Goal: Answer question/provide support: Share knowledge or assist other users

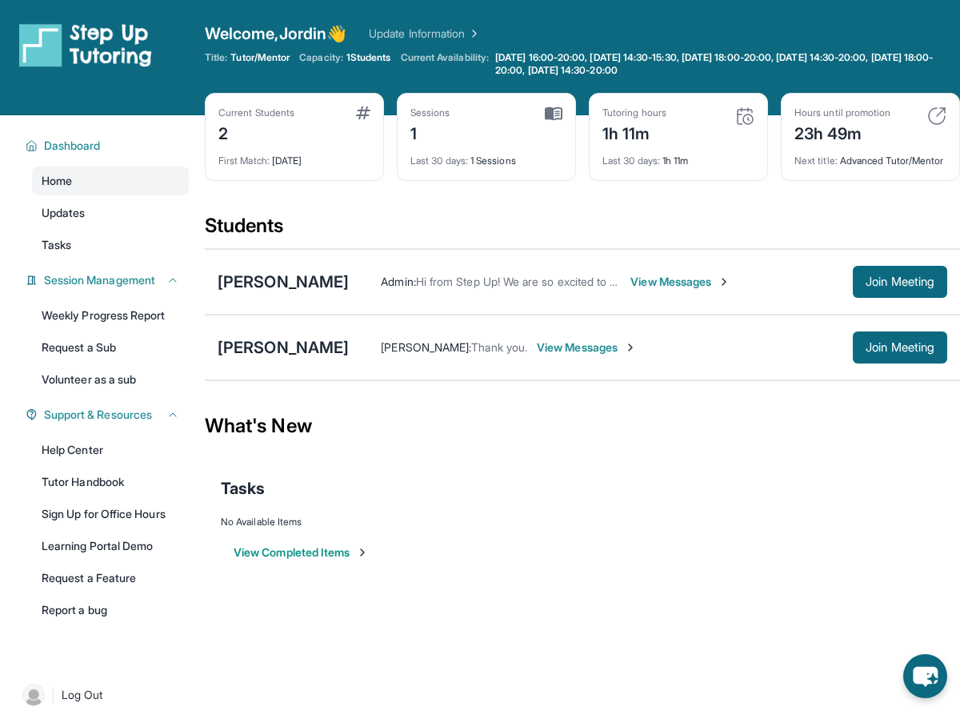
click at [253, 112] on div "Current Students" at bounding box center [256, 112] width 76 height 13
click at [537, 355] on span "View Messages" at bounding box center [587, 347] width 100 height 16
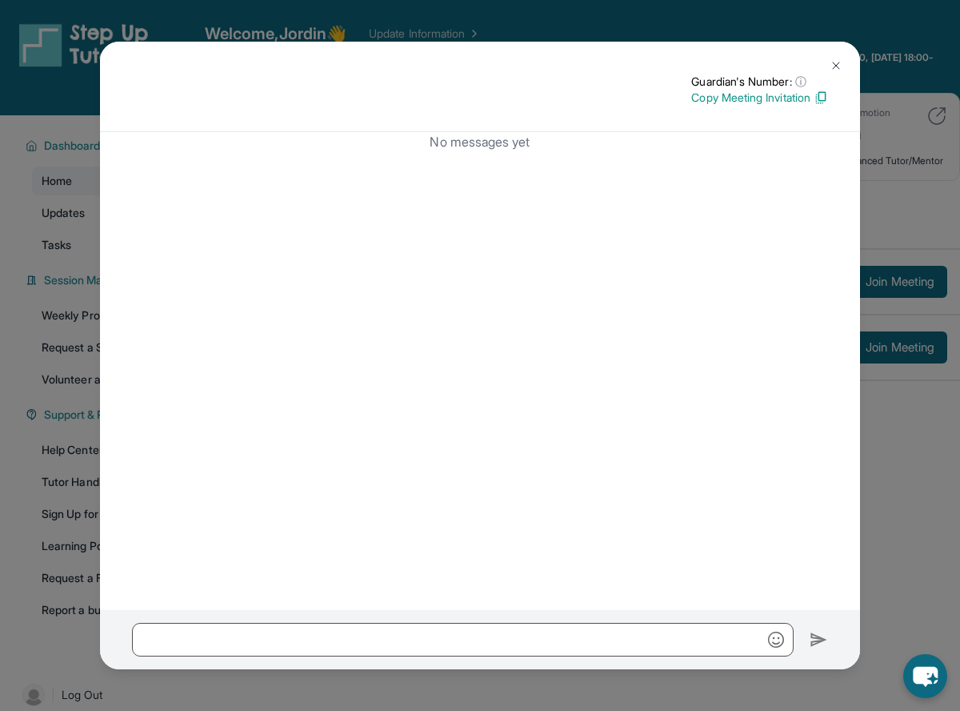
scroll to position [115, 0]
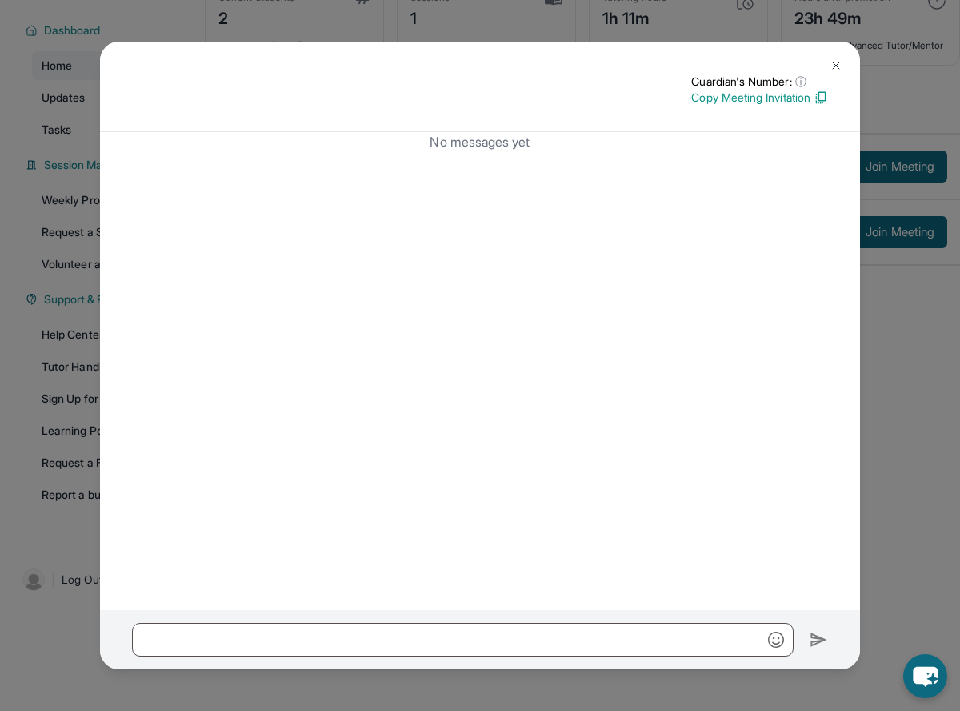
click at [831, 62] on img at bounding box center [836, 65] width 13 height 13
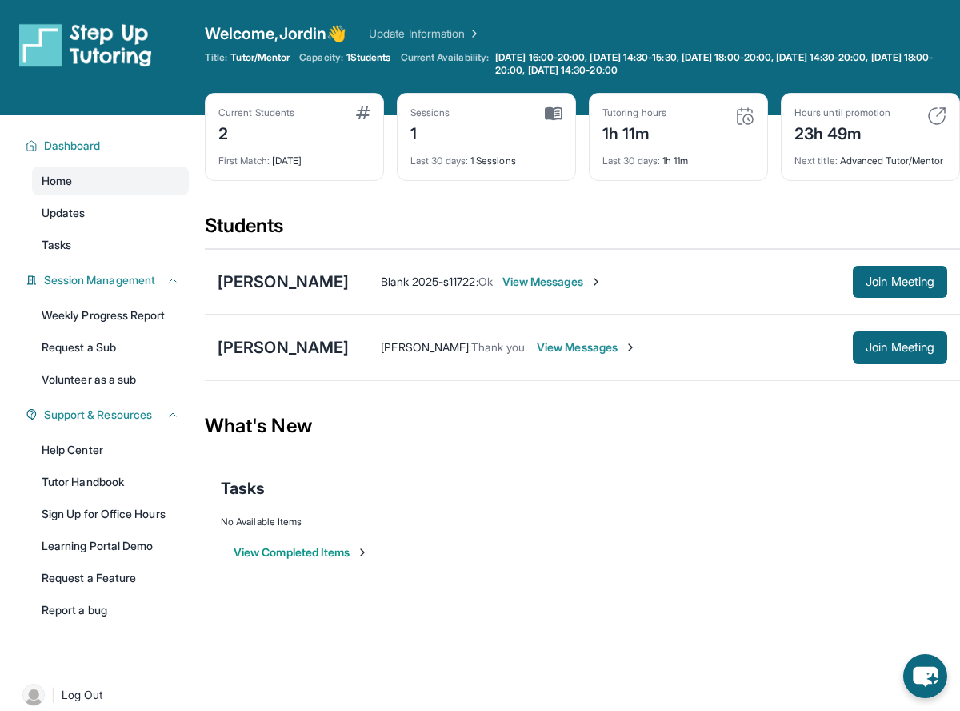
click at [537, 354] on span "View Messages" at bounding box center [587, 347] width 100 height 16
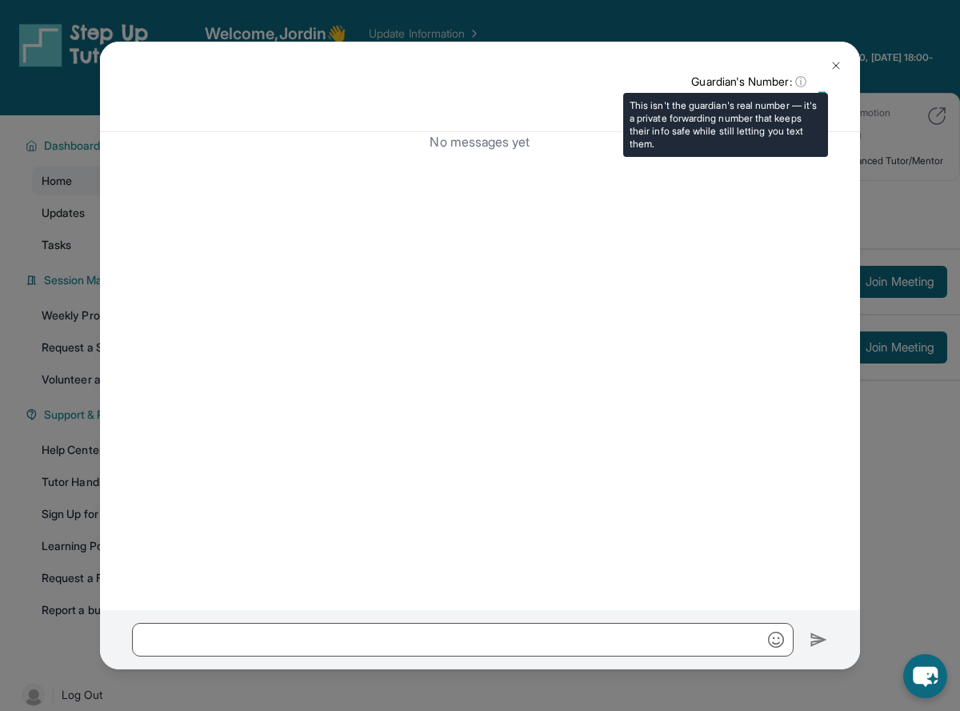
click at [795, 78] on span "ⓘ" at bounding box center [800, 82] width 11 height 16
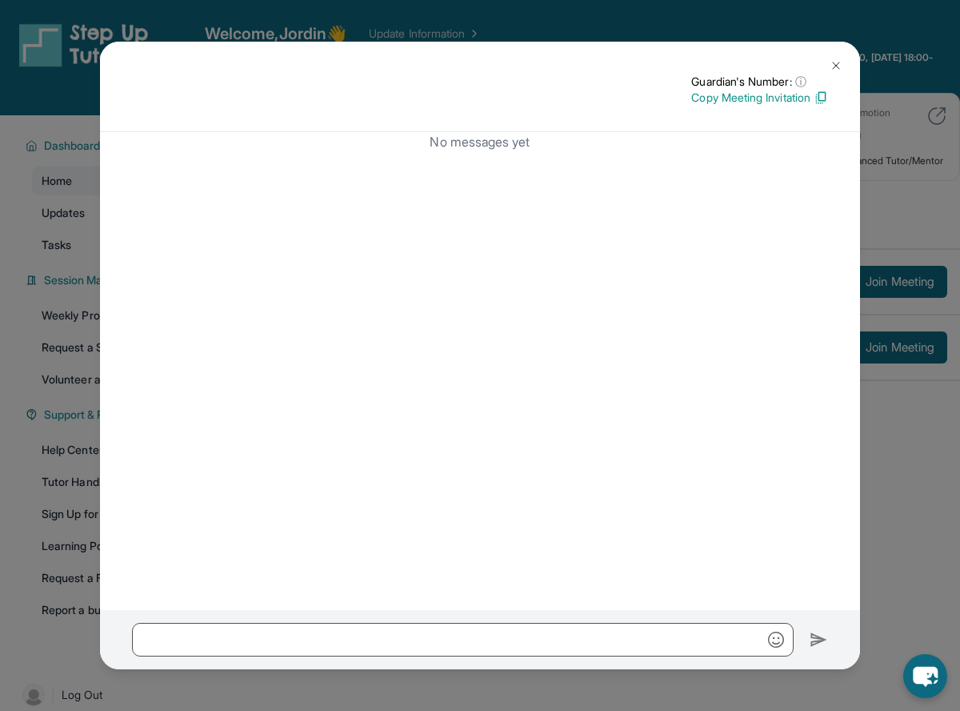
click at [823, 62] on button at bounding box center [836, 66] width 32 height 32
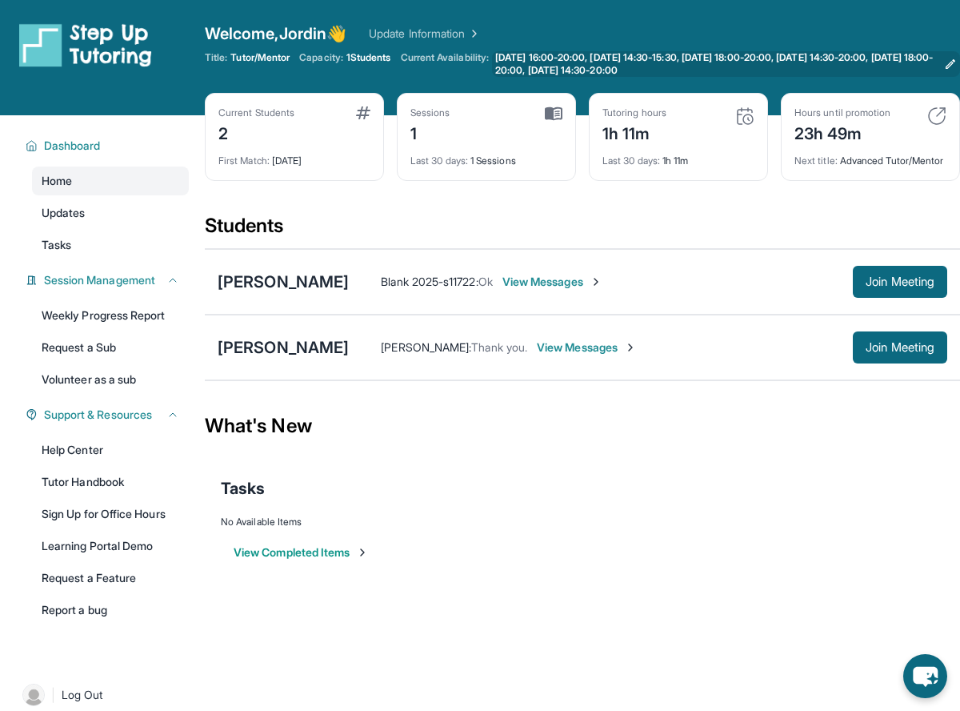
click at [836, 62] on span "[DATE] 16:00-20:00, [DATE] 14:30-15:30, [DATE] 18:00-20:00, [DATE] 14:30-20:00,…" at bounding box center [716, 64] width 442 height 26
click at [755, 112] on div "Tutoring hours 1h 11m Last 30 days : 1h 11m" at bounding box center [678, 137] width 179 height 88
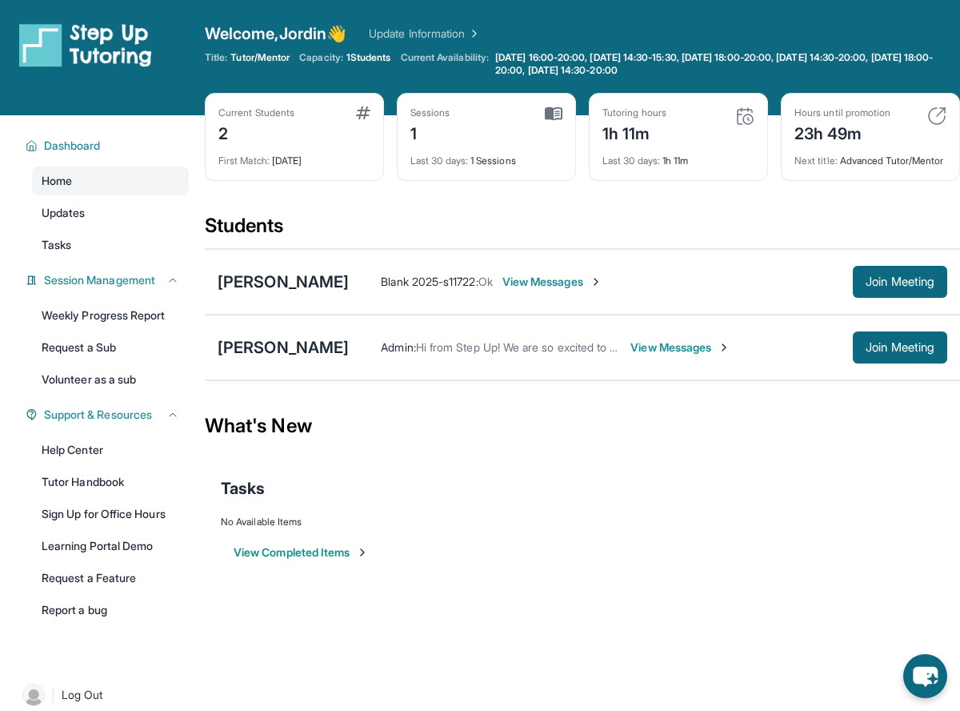
click at [253, 137] on div "2" at bounding box center [256, 132] width 76 height 26
click at [226, 129] on div "2" at bounding box center [256, 132] width 76 height 26
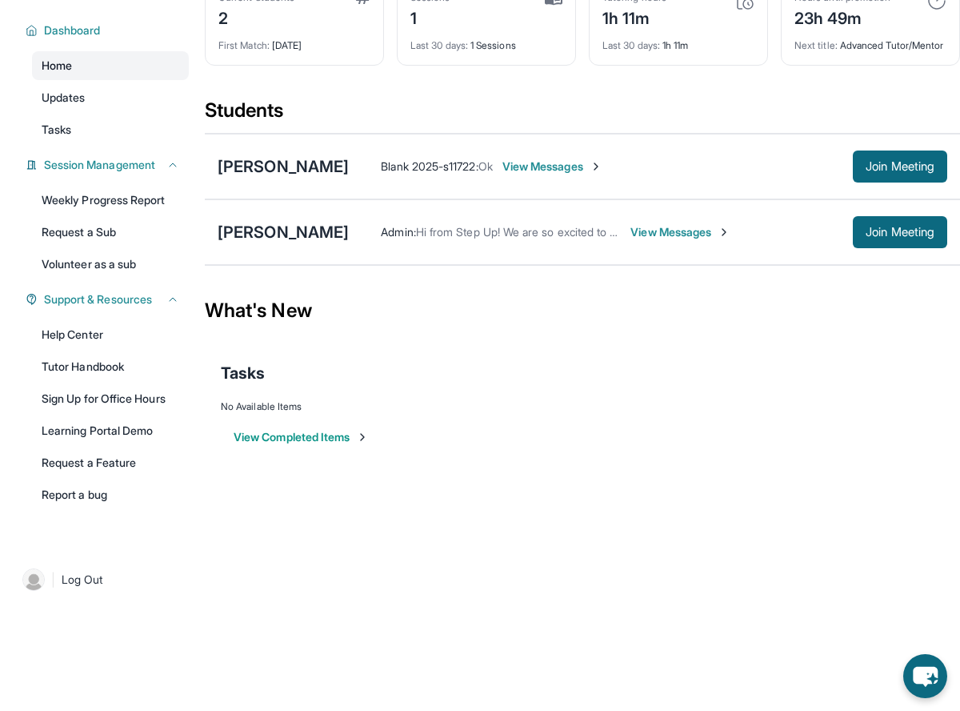
click at [107, 62] on link "Home" at bounding box center [110, 65] width 157 height 29
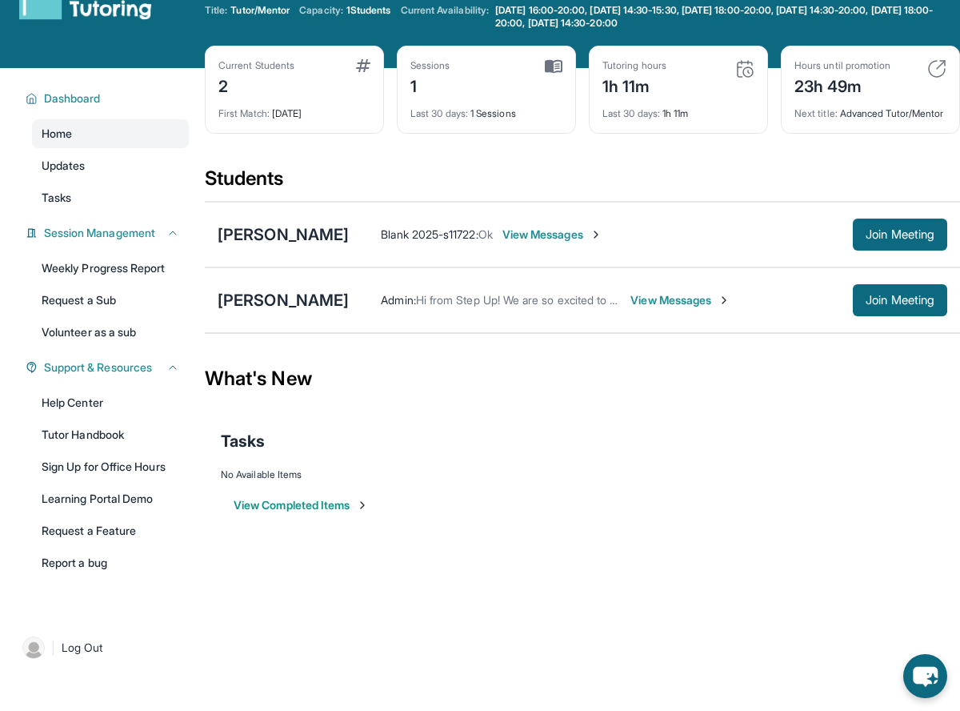
scroll to position [0, 0]
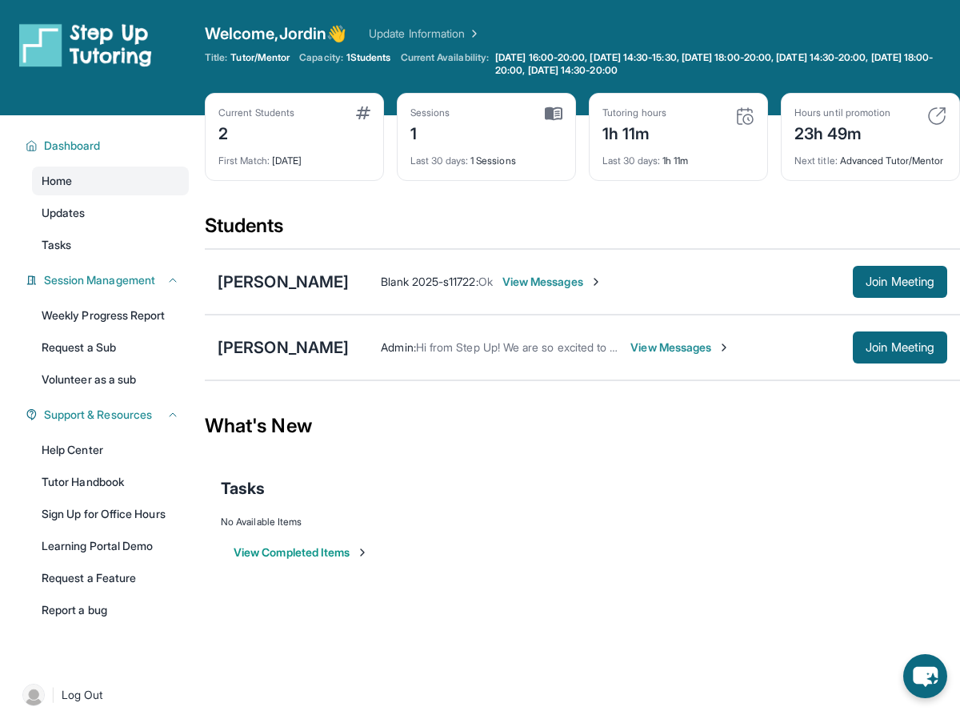
click at [272, 230] on div "Students" at bounding box center [582, 230] width 755 height 35
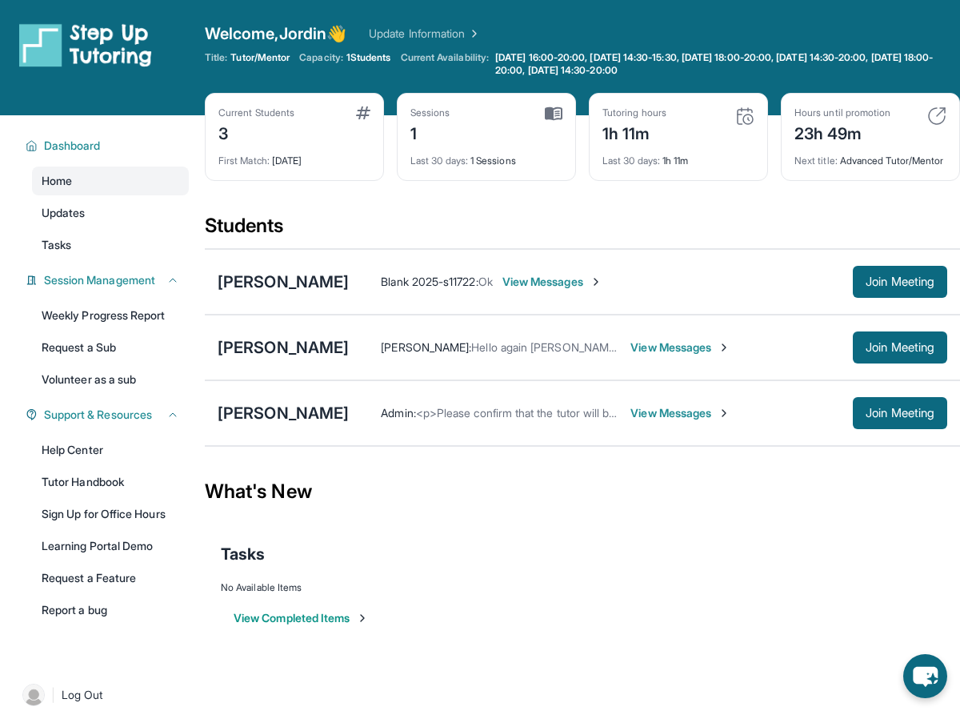
click at [631, 421] on span "View Messages" at bounding box center [681, 413] width 100 height 16
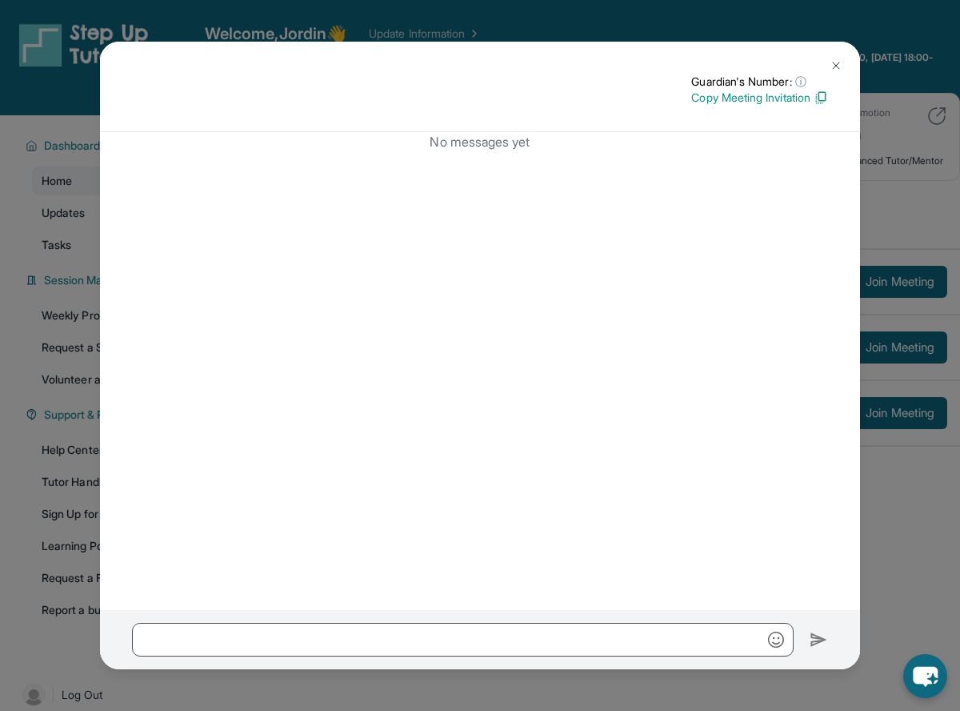
click at [833, 57] on button at bounding box center [836, 66] width 32 height 32
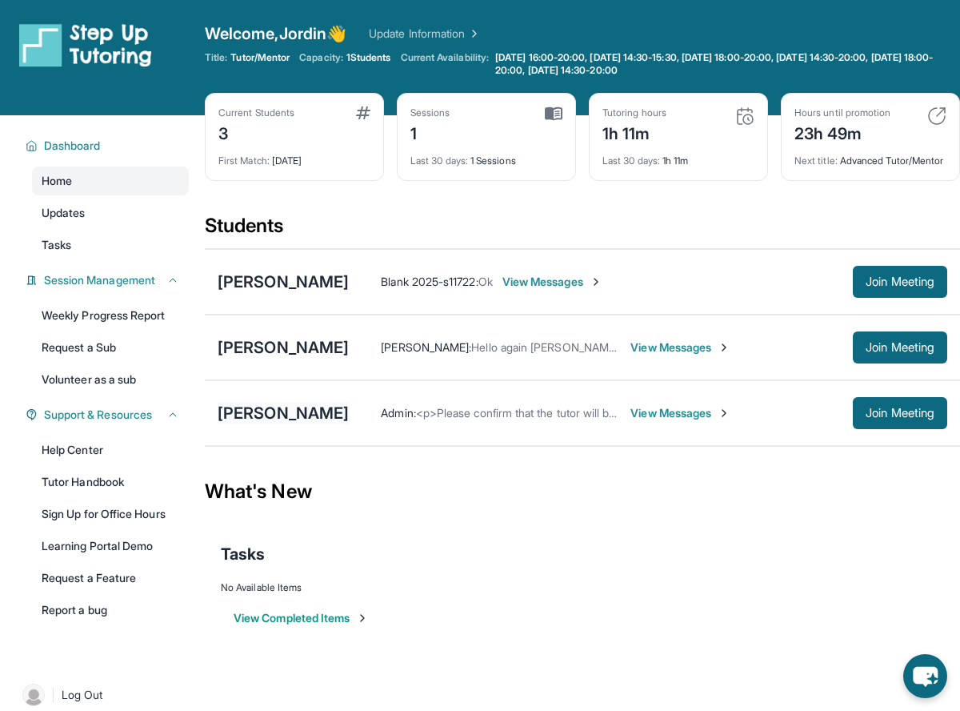
click at [269, 424] on div "[PERSON_NAME]" at bounding box center [283, 413] width 131 height 22
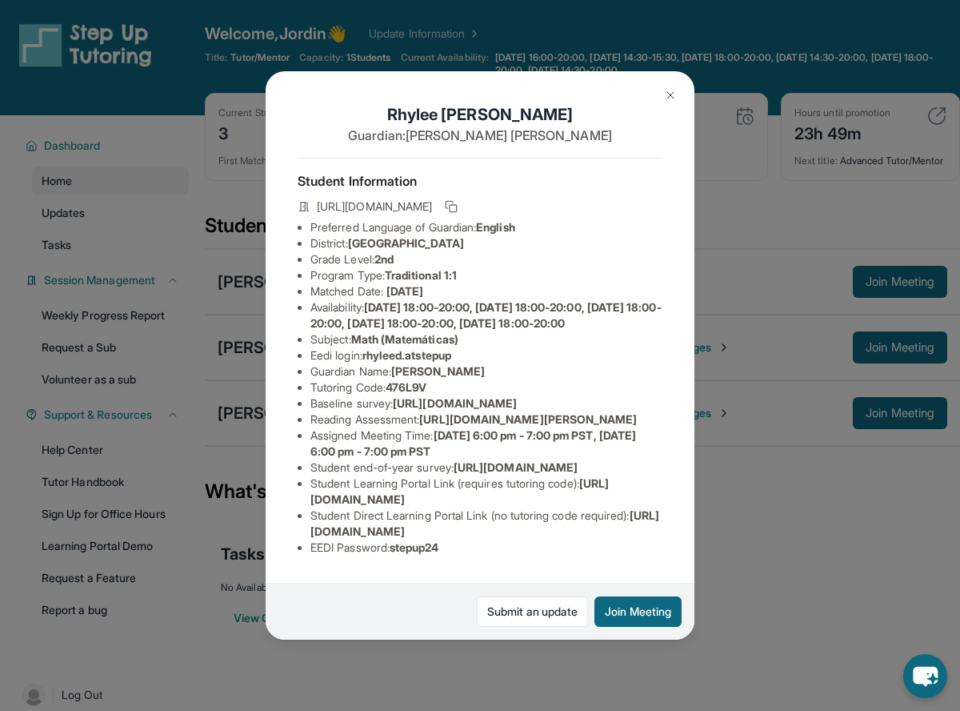
scroll to position [136, 0]
drag, startPoint x: 310, startPoint y: 506, endPoint x: 595, endPoint y: 503, distance: 284.9
click at [595, 503] on li "Student Learning Portal Link (requires tutoring code) : https://student-portal.…" at bounding box center [486, 491] width 352 height 32
copy span "[URL][DOMAIN_NAME]"
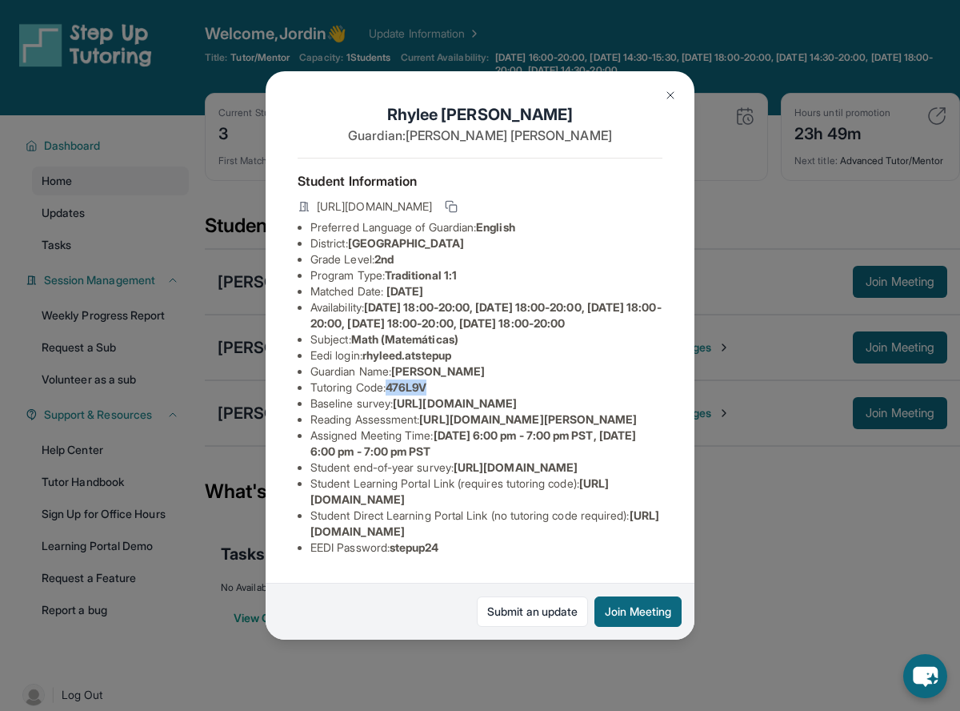
drag, startPoint x: 393, startPoint y: 285, endPoint x: 464, endPoint y: 285, distance: 71.2
click at [464, 379] on li "Tutoring Code : 476L9V" at bounding box center [486, 387] width 352 height 16
copy span "476L9V"
click at [676, 96] on img at bounding box center [670, 95] width 13 height 13
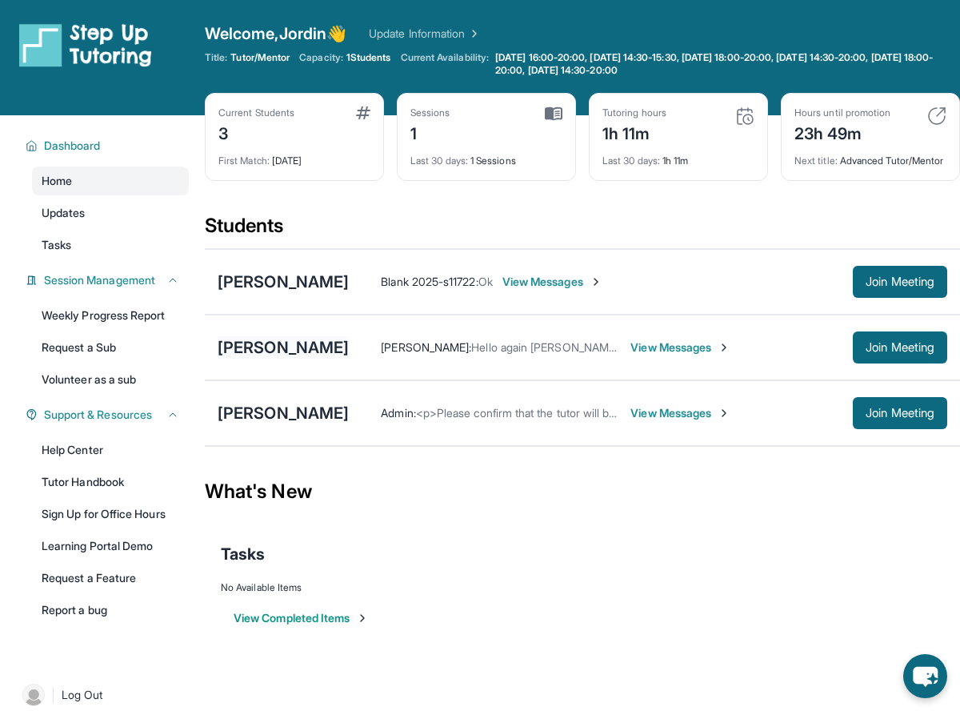
click at [261, 355] on div "[PERSON_NAME]" at bounding box center [283, 347] width 131 height 22
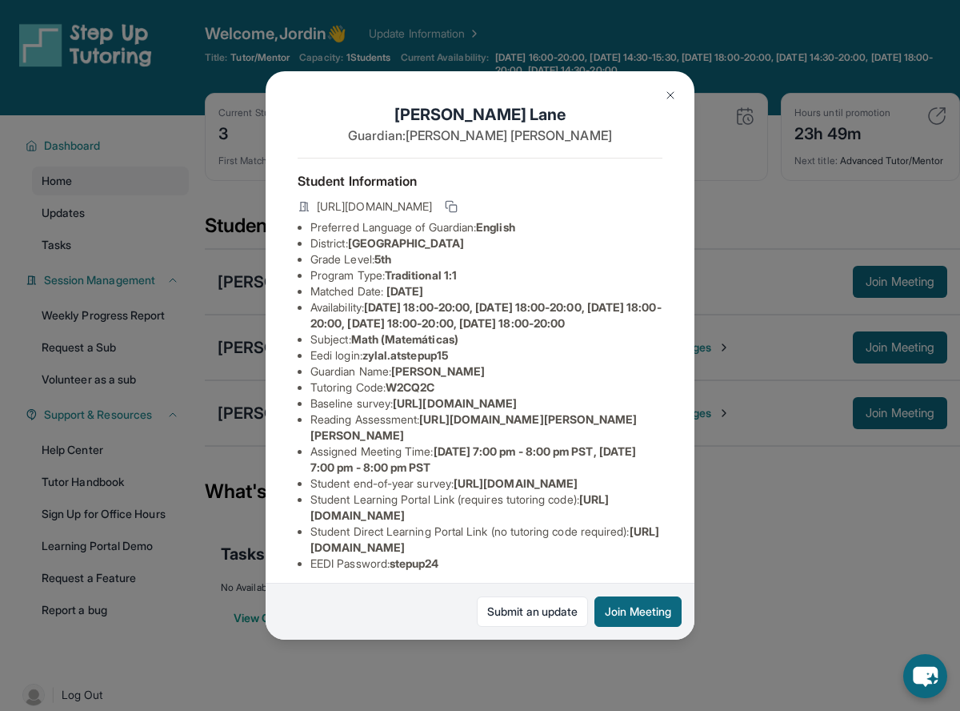
click at [671, 85] on button at bounding box center [671, 95] width 32 height 32
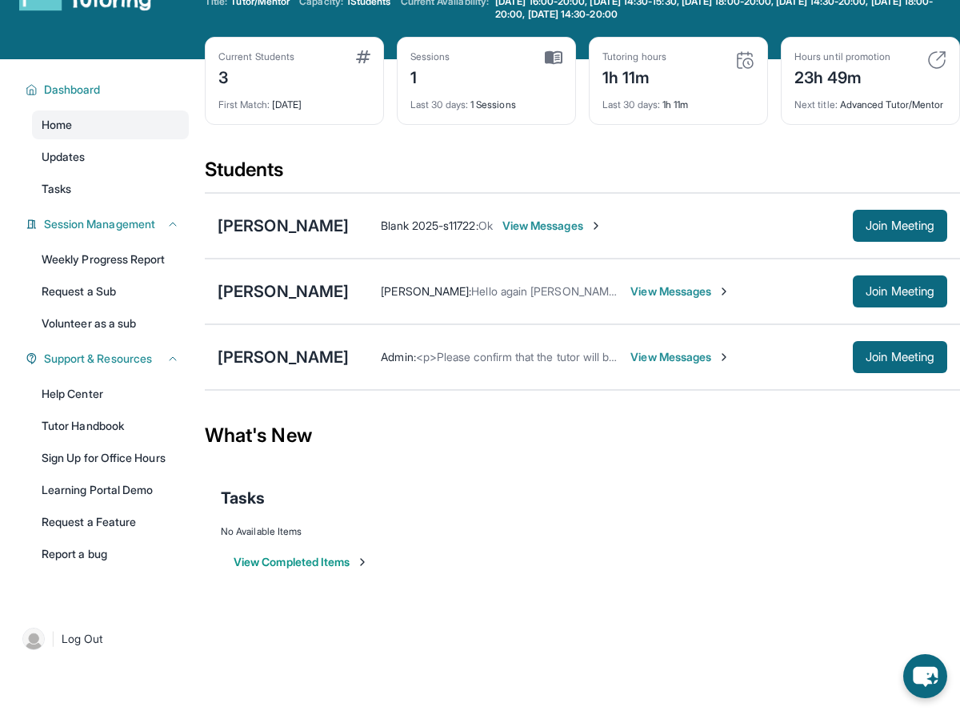
scroll to position [0, 0]
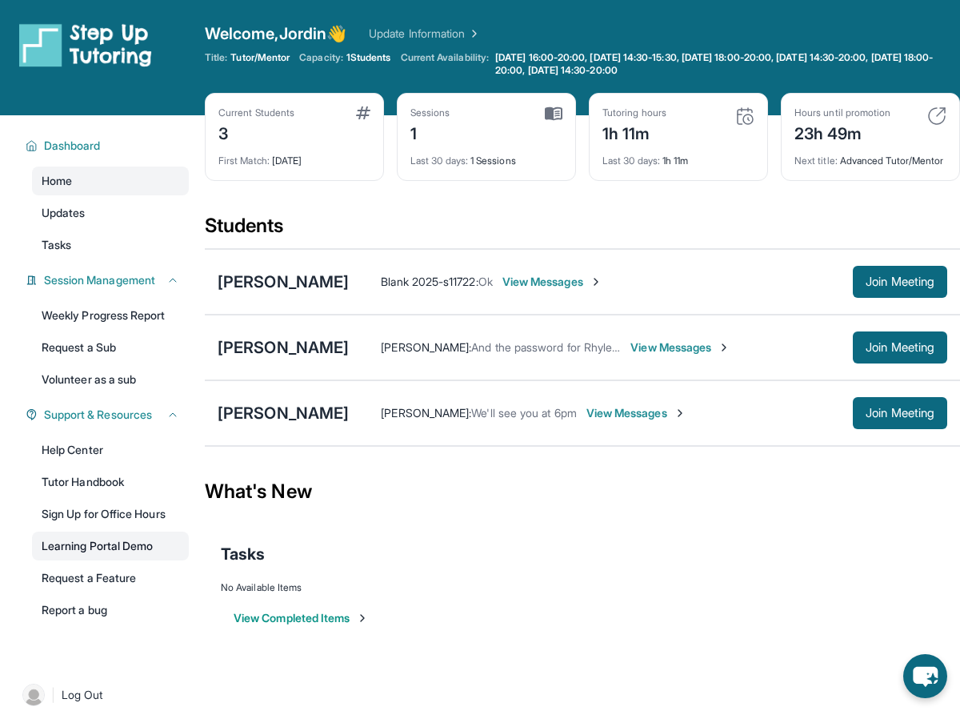
click at [98, 535] on link "Learning Portal Demo" at bounding box center [110, 545] width 157 height 29
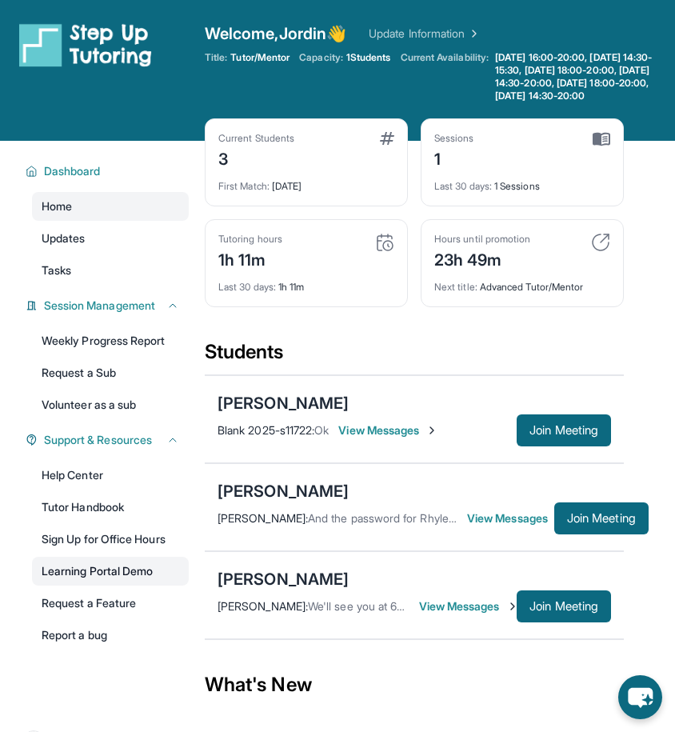
click at [86, 583] on link "Learning Portal Demo" at bounding box center [110, 571] width 157 height 29
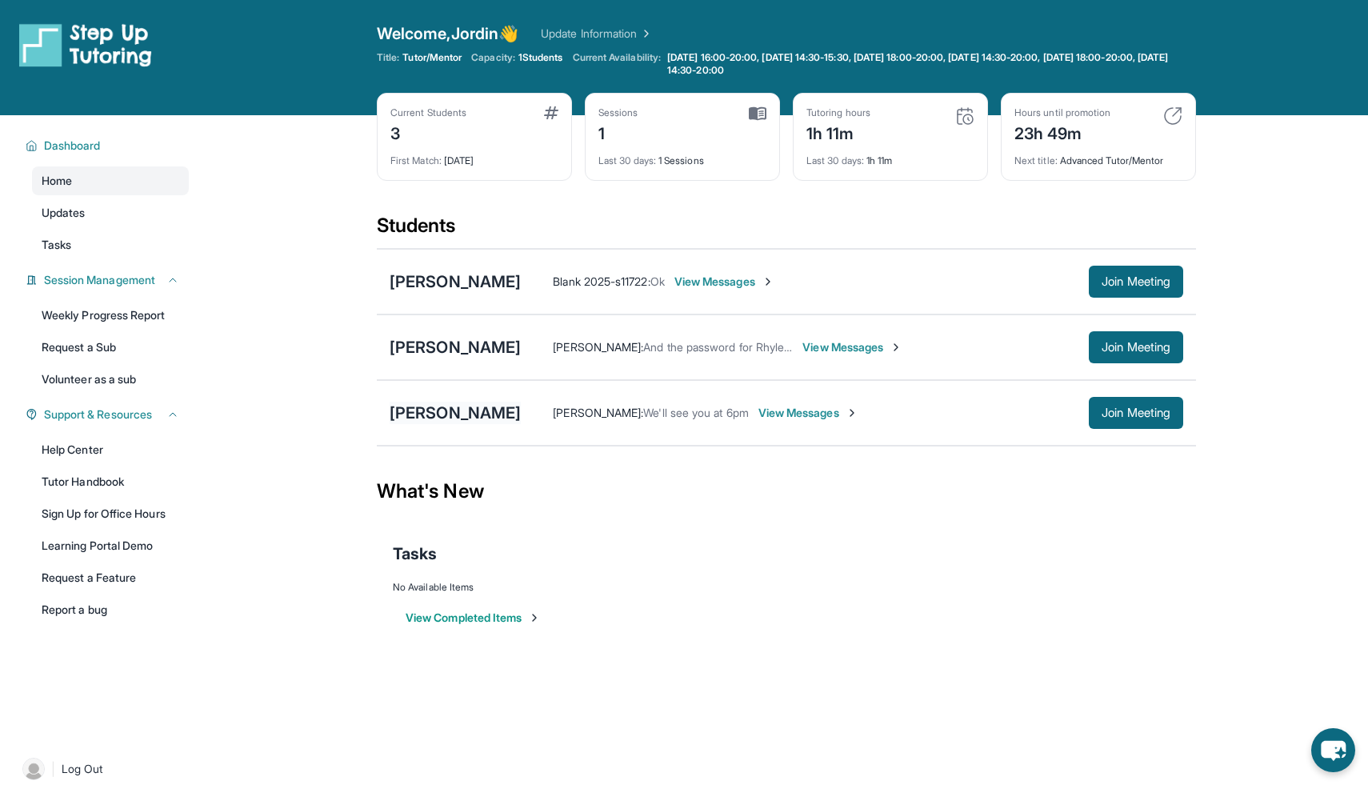
click at [425, 415] on div "[PERSON_NAME]" at bounding box center [455, 413] width 131 height 22
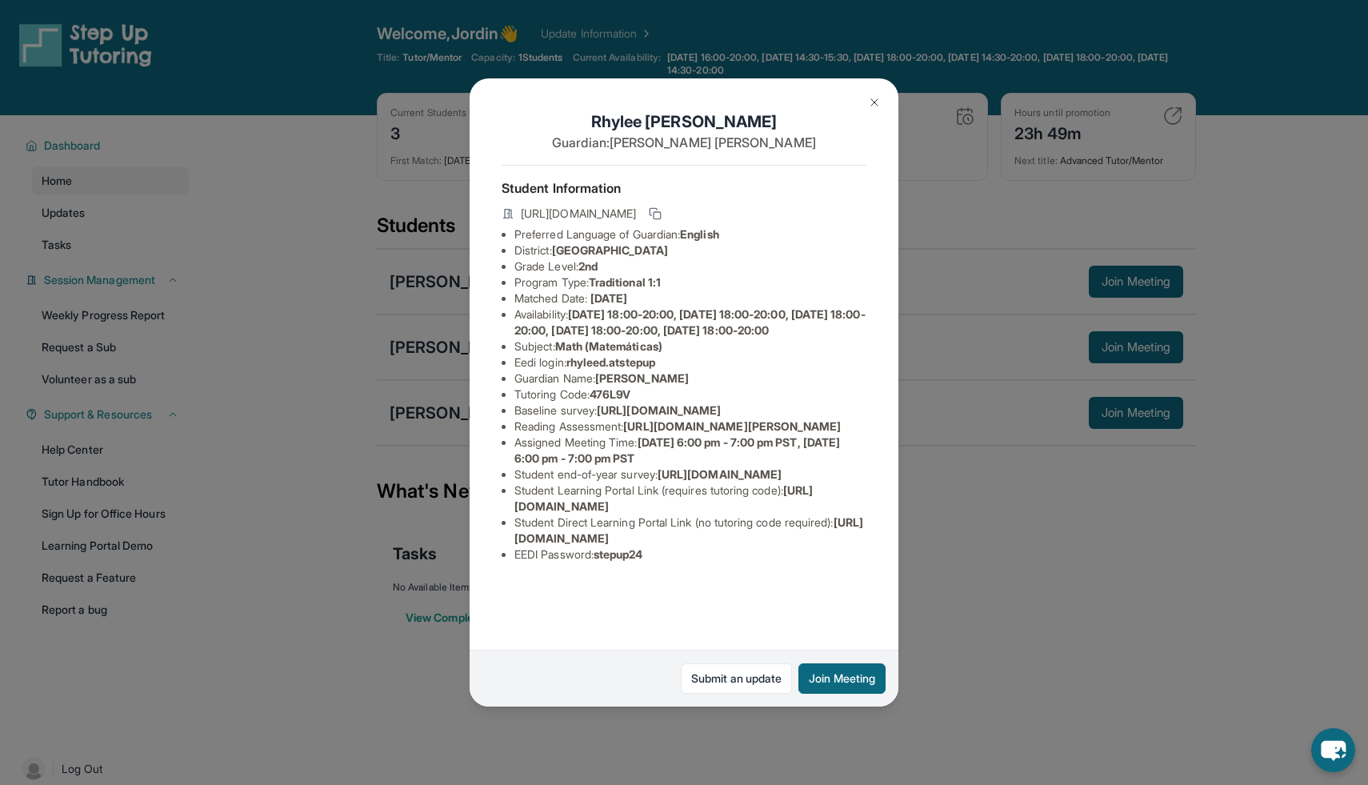
scroll to position [1, 0]
click at [871, 98] on img at bounding box center [874, 102] width 13 height 13
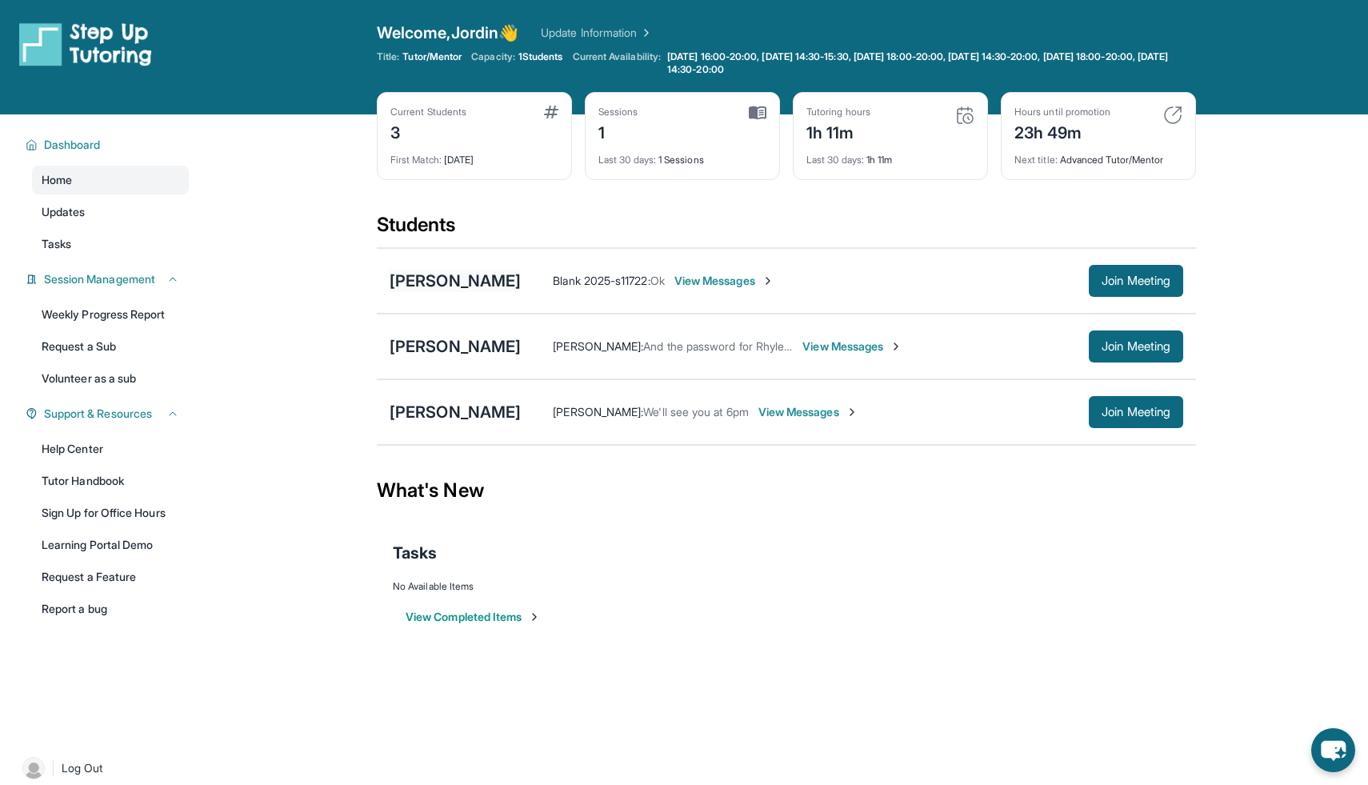
click at [452, 280] on div "[PERSON_NAME]" at bounding box center [455, 281] width 131 height 22
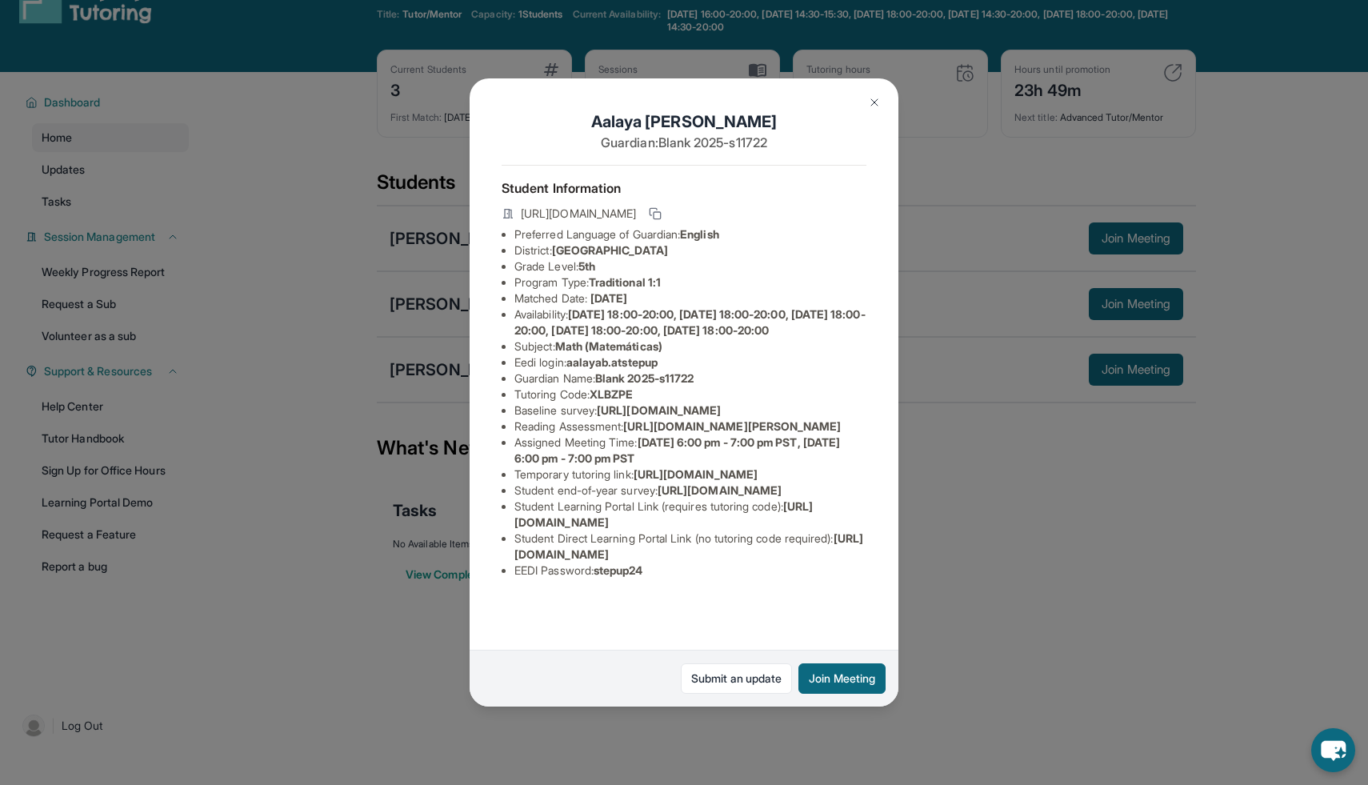
scroll to position [0, 0]
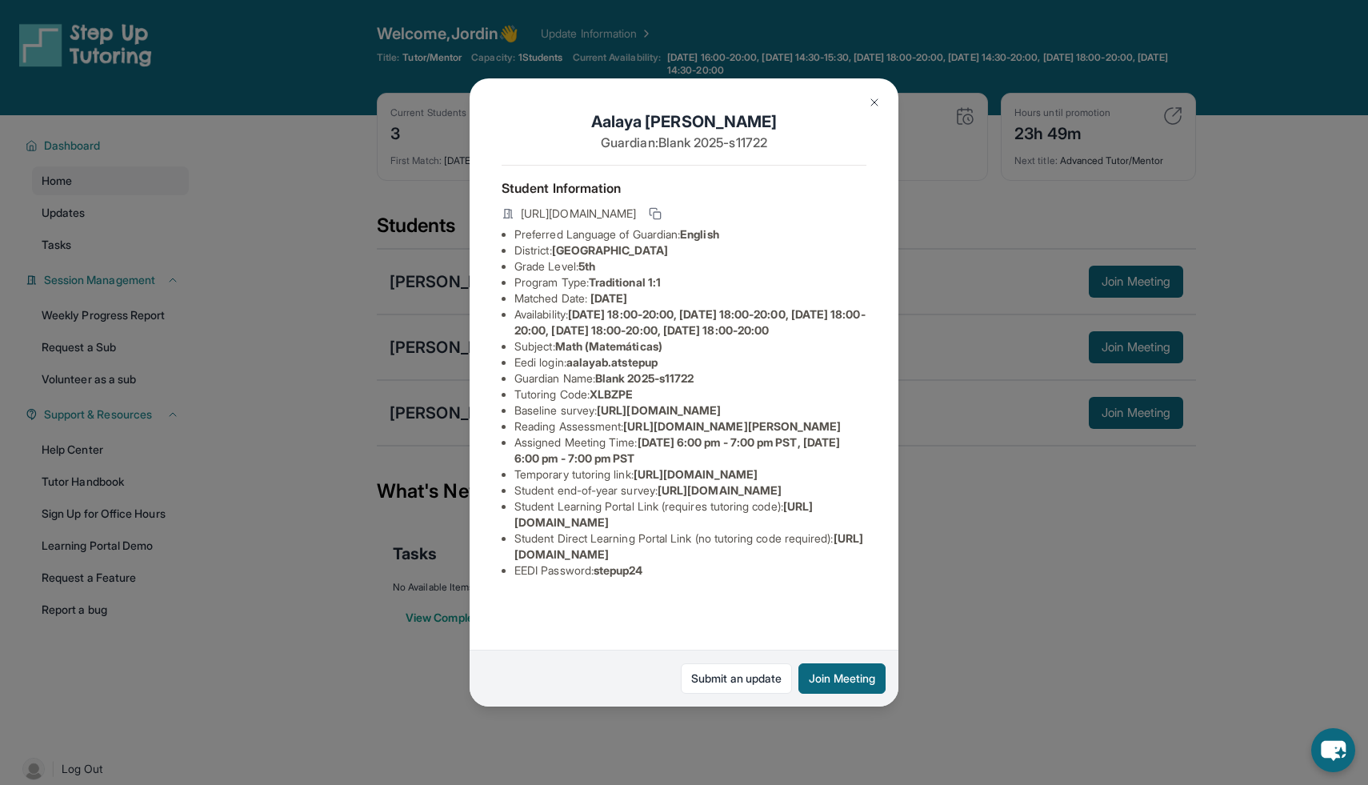
click at [871, 106] on img at bounding box center [874, 102] width 13 height 13
